Goal: Task Accomplishment & Management: Manage account settings

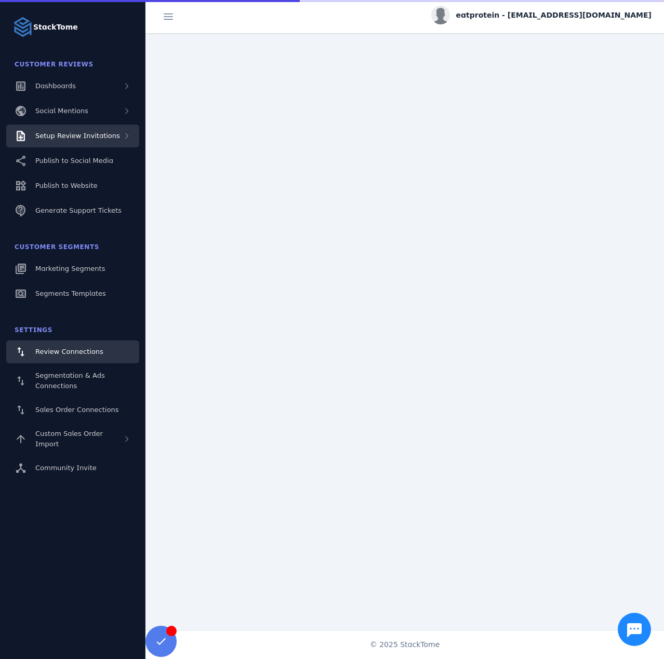
click at [101, 134] on span "Setup Review Invitations" at bounding box center [77, 136] width 85 height 8
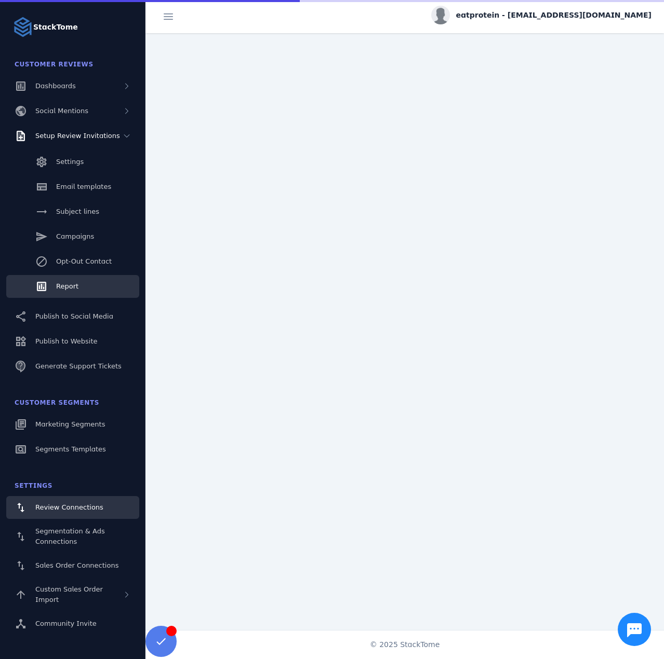
click at [78, 282] on link "Report" at bounding box center [72, 286] width 133 height 23
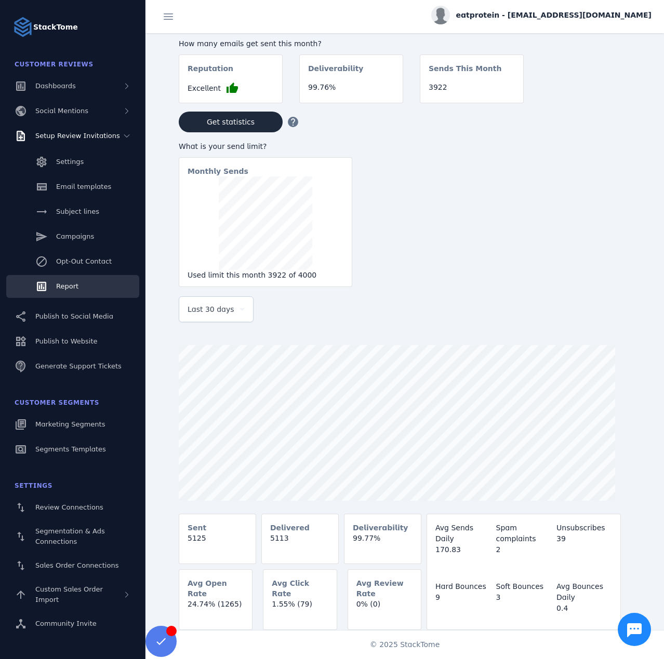
click at [224, 310] on span "Last 30 days" at bounding box center [210, 309] width 47 height 12
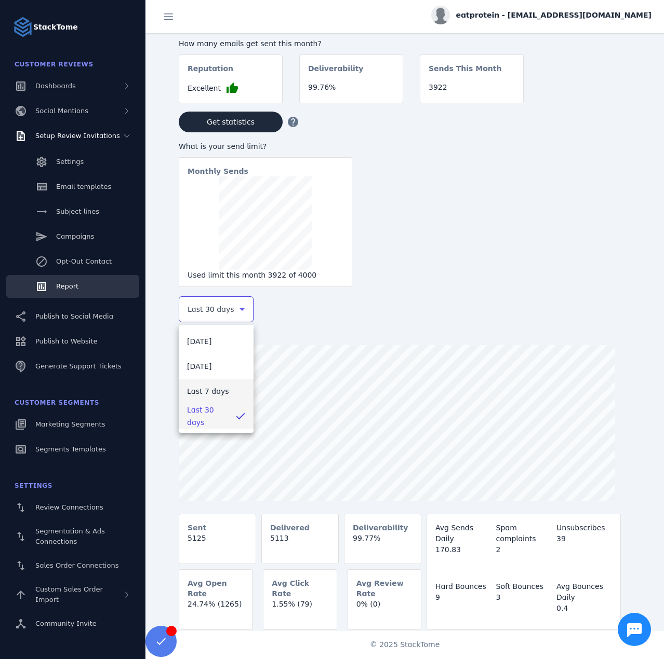
click at [205, 388] on span "Last 7 days" at bounding box center [208, 391] width 42 height 12
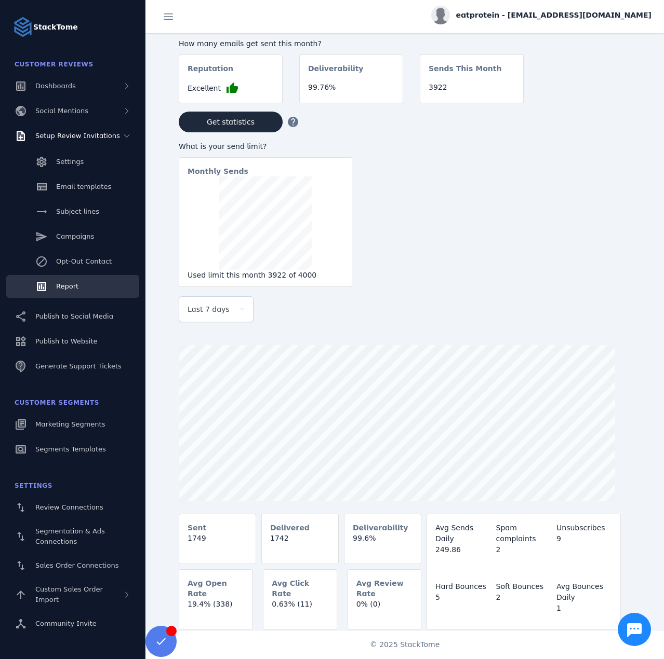
click at [541, 16] on span "eatprotein - cs_eatprotein@stacktome.com" at bounding box center [553, 15] width 195 height 11
drag, startPoint x: 610, startPoint y: 98, endPoint x: 604, endPoint y: 97, distance: 5.8
click at [609, 98] on span "Sign out" at bounding box center [618, 100] width 30 height 12
